Goal: Task Accomplishment & Management: Complete application form

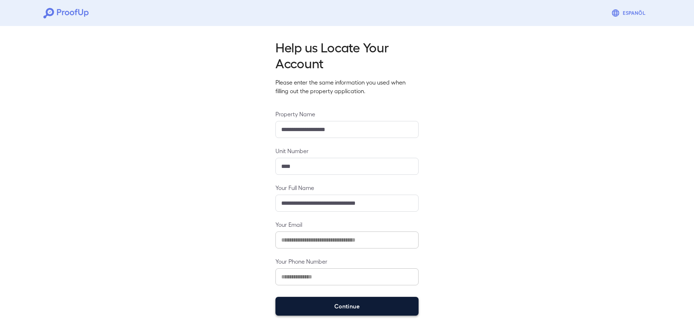
click at [371, 311] on button "Continue" at bounding box center [346, 306] width 143 height 19
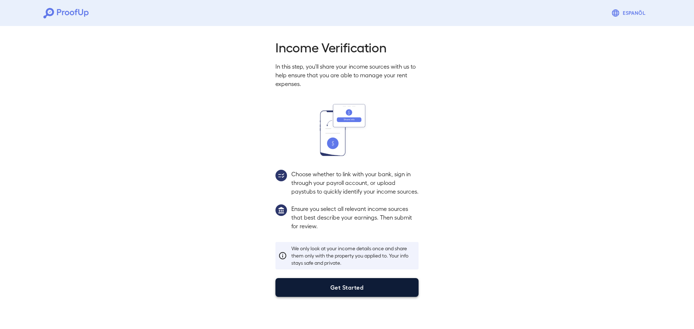
click at [355, 297] on button "Get Started" at bounding box center [346, 287] width 143 height 19
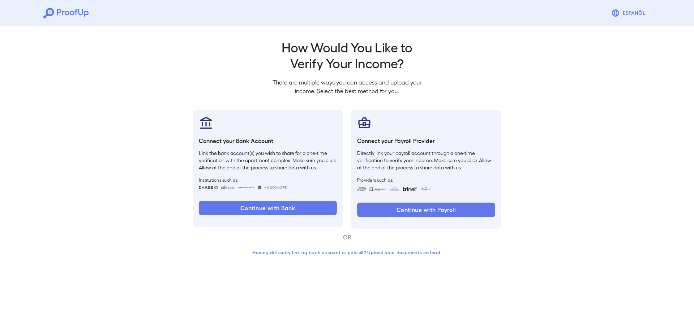
click at [371, 251] on button "Having difficulty linking bank account or payroll? Upload your documents instea…" at bounding box center [346, 252] width 211 height 13
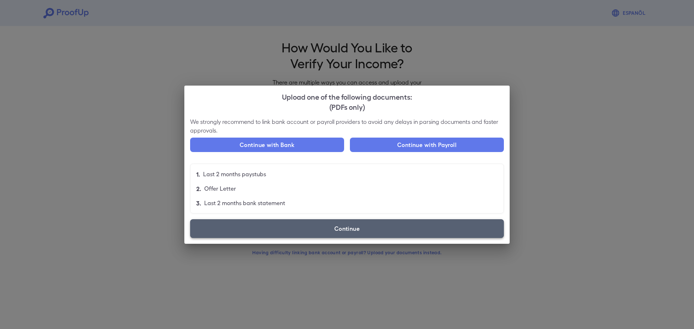
click at [374, 229] on label "Continue" at bounding box center [347, 228] width 314 height 19
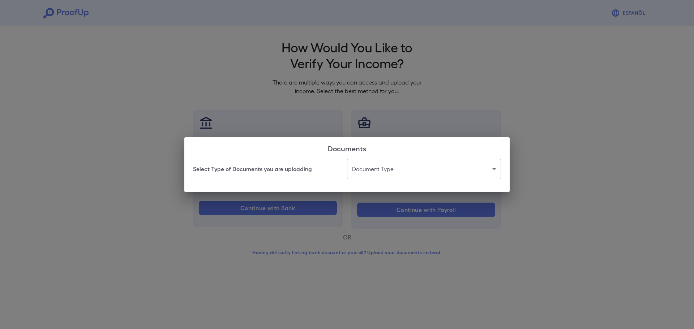
click at [407, 166] on body "Espanõl Go back How Would You Like to Verify Your Income? There are multiple wa…" at bounding box center [347, 138] width 694 height 276
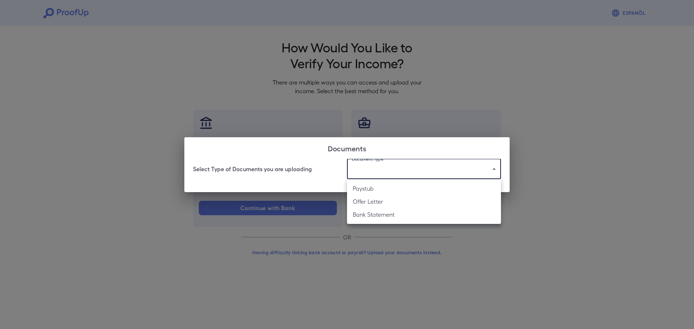
click at [400, 214] on li "Bank Statement" at bounding box center [424, 214] width 154 height 13
type input "**********"
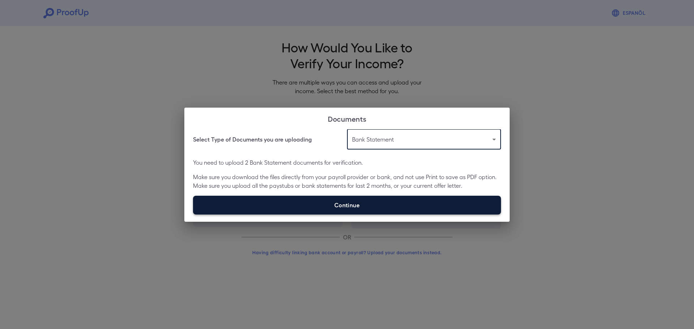
click at [319, 206] on label "Continue" at bounding box center [347, 205] width 308 height 19
click at [193, 214] on input "Continue" at bounding box center [193, 214] width 0 height 0
type input "**********"
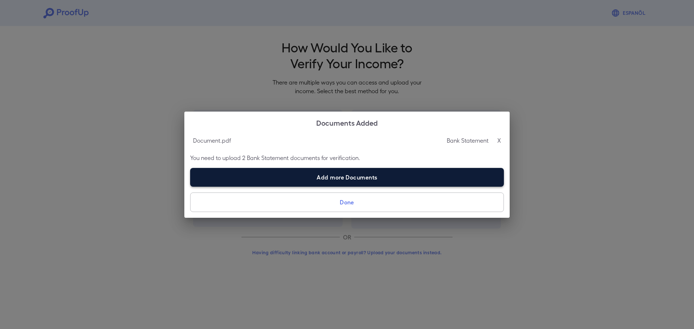
click at [347, 178] on label "Add more Documents" at bounding box center [347, 177] width 314 height 19
click at [191, 187] on input "Add more Documents" at bounding box center [190, 187] width 0 height 0
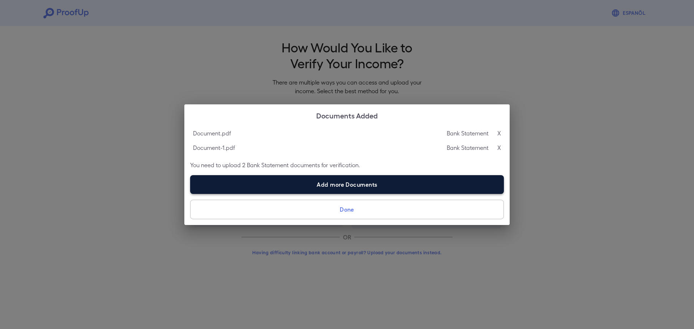
click at [426, 182] on label "Add more Documents" at bounding box center [347, 184] width 314 height 19
click at [191, 194] on input "Add more Documents" at bounding box center [190, 194] width 0 height 0
type input "**********"
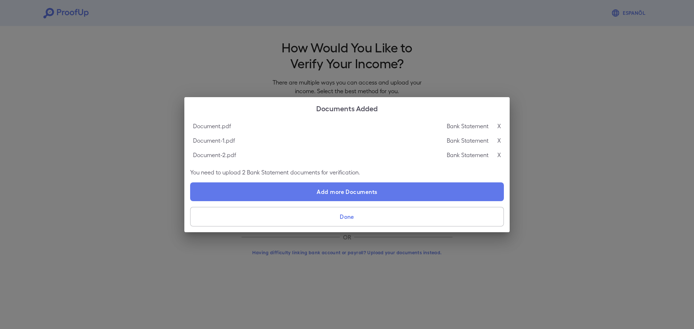
click at [355, 222] on button "Done" at bounding box center [347, 217] width 314 height 20
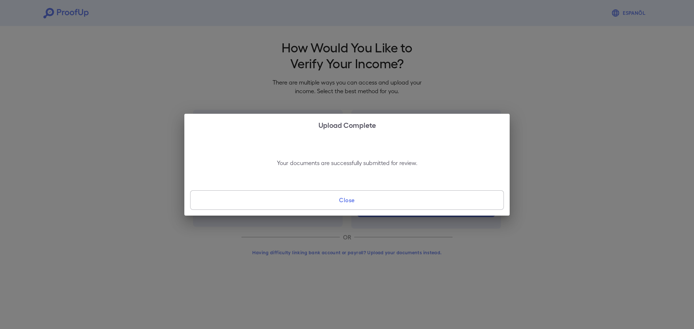
click at [355, 207] on button "Close" at bounding box center [347, 201] width 314 height 20
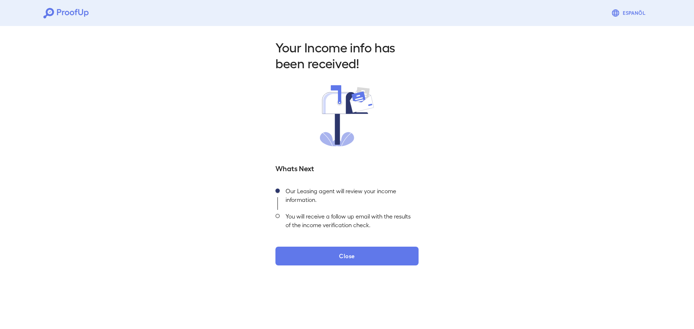
click at [369, 268] on div "Your Income info has been received! Whats Next Our Leasing agent will review yo…" at bounding box center [347, 150] width 694 height 254
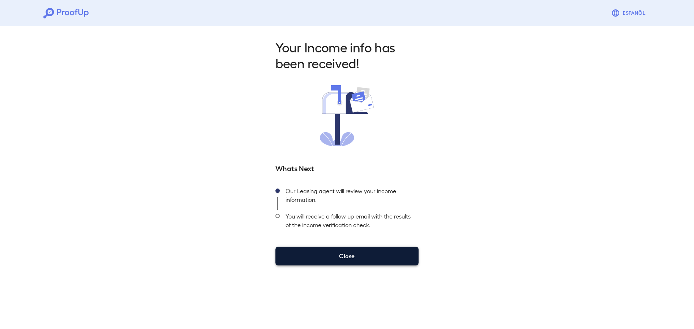
click at [371, 261] on button "Close" at bounding box center [346, 256] width 143 height 19
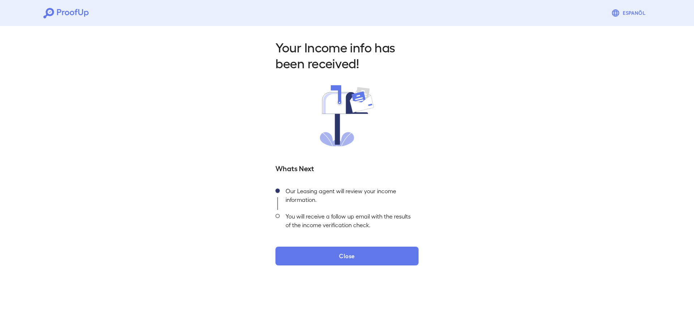
click at [68, 16] on icon at bounding box center [65, 13] width 45 height 10
click at [50, 10] on icon at bounding box center [65, 13] width 45 height 10
